Goal: Communication & Community: Answer question/provide support

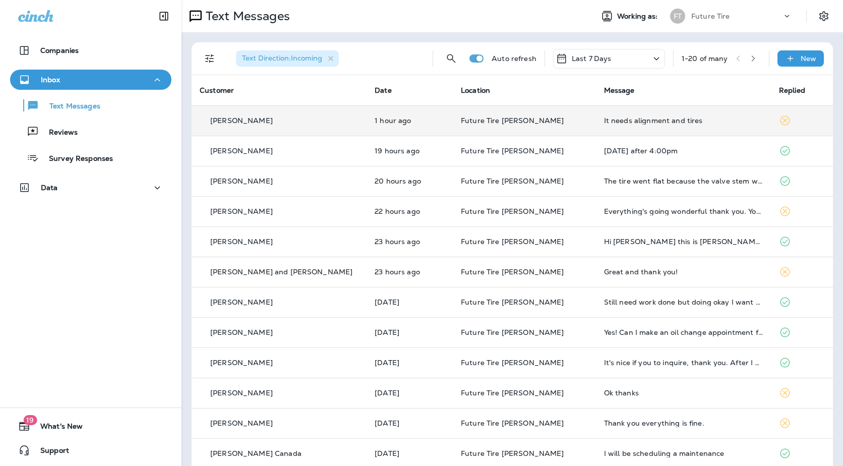
click at [559, 123] on td "Future Tire [PERSON_NAME]" at bounding box center [524, 120] width 143 height 30
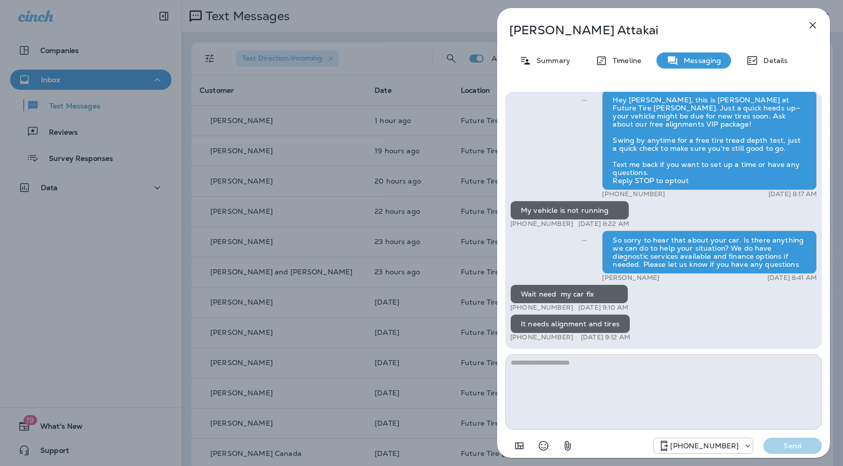
click at [409, 248] on div "Susie Attakai Summary Timeline Messaging Details Hey Susie, this is Eric at Fut…" at bounding box center [421, 233] width 843 height 466
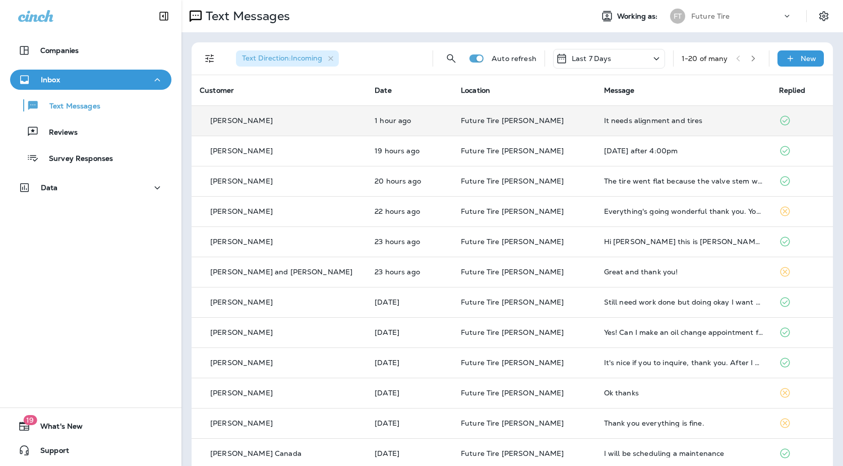
click at [545, 124] on p "Future Tire [PERSON_NAME]" at bounding box center [524, 121] width 127 height 8
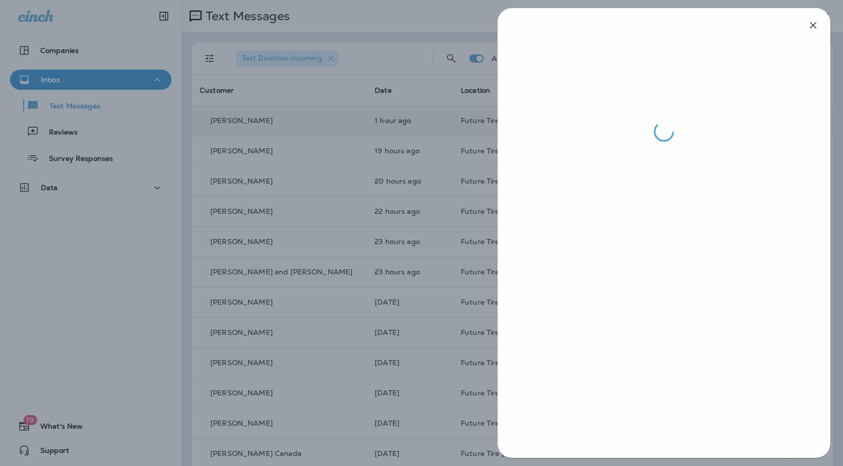
click at [421, 215] on div at bounding box center [422, 233] width 843 height 466
